Goal: Information Seeking & Learning: Check status

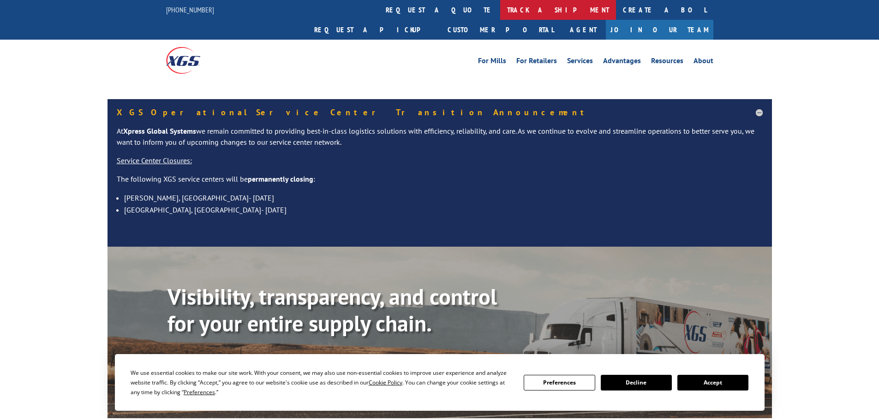
click at [500, 6] on link "track a shipment" at bounding box center [558, 10] width 116 height 20
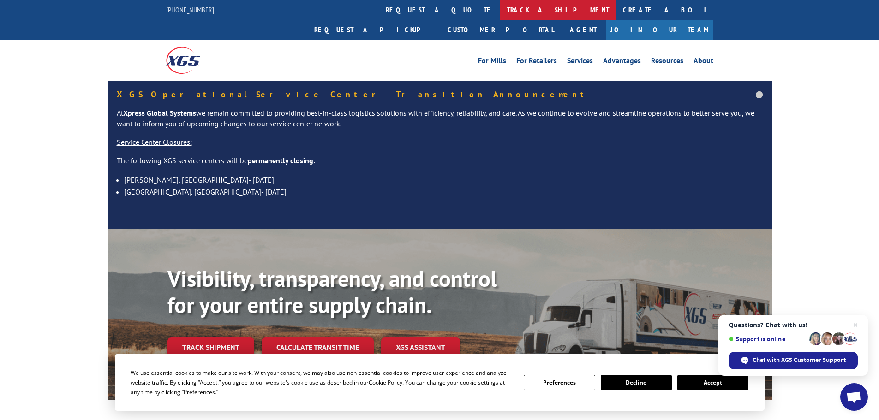
click at [500, 4] on link "track a shipment" at bounding box center [558, 10] width 116 height 20
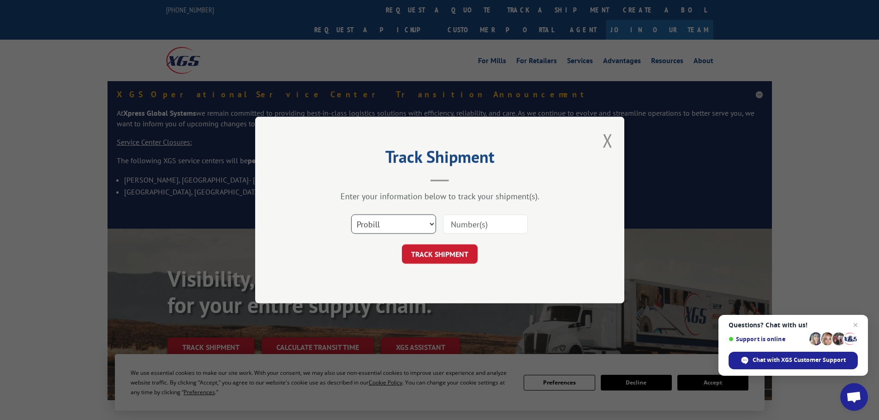
click at [381, 221] on select "Select category... Probill BOL PO" at bounding box center [393, 224] width 85 height 19
select select "po"
click at [351, 215] on select "Select category... Probill BOL PO" at bounding box center [393, 224] width 85 height 19
click at [458, 224] on input at bounding box center [485, 224] width 85 height 19
paste input "13505173"
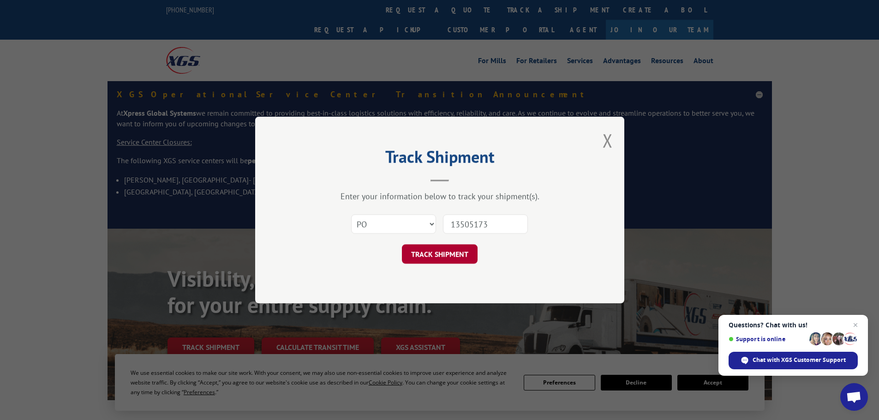
type input "13505173"
click at [441, 252] on button "TRACK SHIPMENT" at bounding box center [440, 254] width 76 height 19
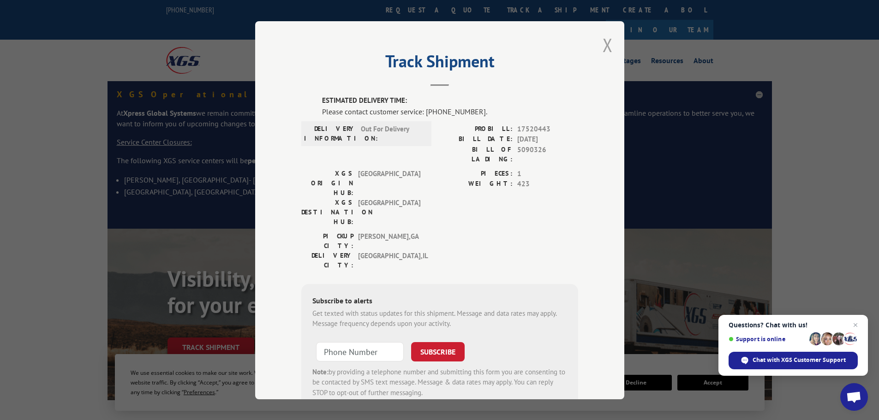
click at [605, 42] on button "Close modal" at bounding box center [608, 45] width 10 height 24
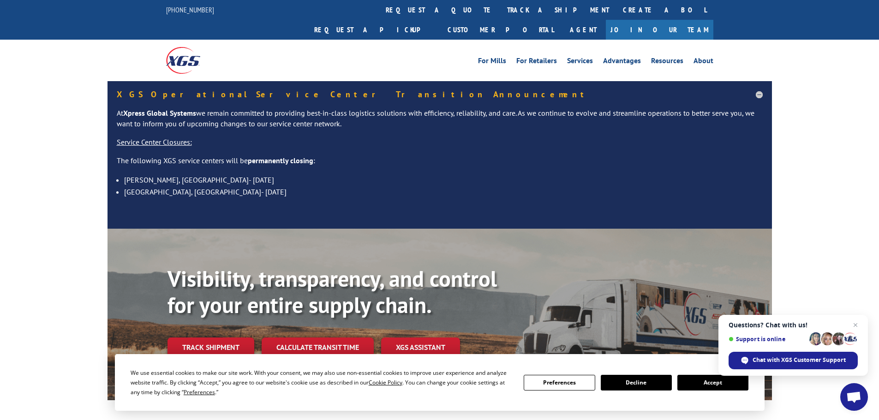
click at [500, 11] on link "track a shipment" at bounding box center [558, 10] width 116 height 20
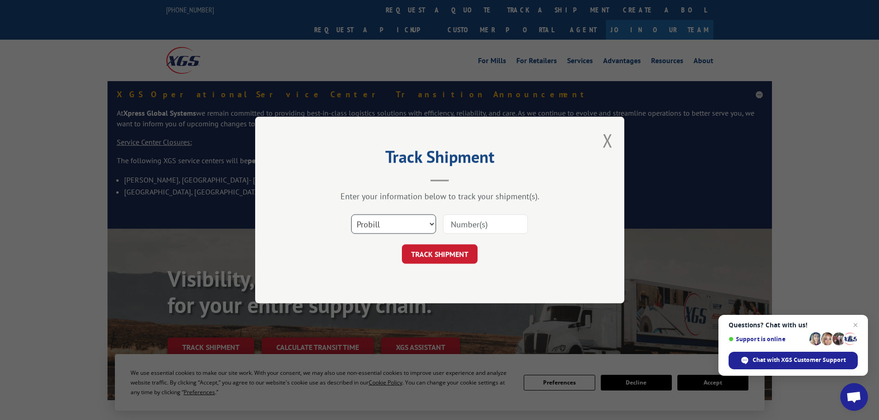
click at [379, 223] on select "Select category... Probill BOL PO" at bounding box center [393, 224] width 85 height 19
select select "po"
click at [351, 215] on select "Select category... Probill BOL PO" at bounding box center [393, 224] width 85 height 19
click at [464, 222] on input at bounding box center [485, 224] width 85 height 19
paste input "13505236"
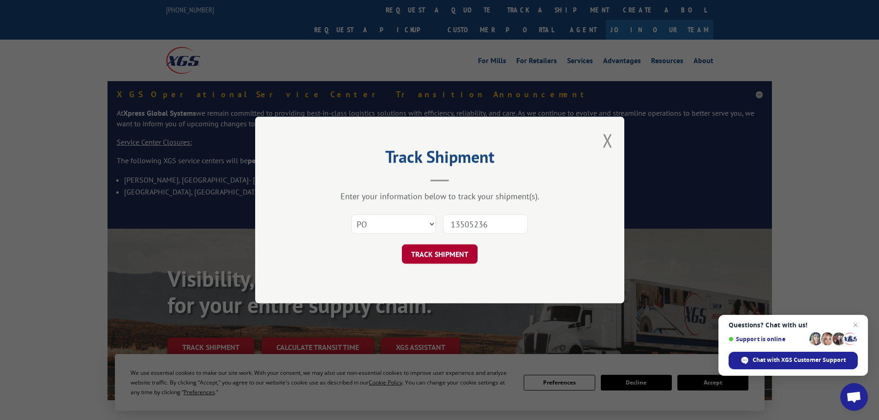
type input "13505236"
click at [444, 257] on button "TRACK SHIPMENT" at bounding box center [440, 254] width 76 height 19
